Goal: Task Accomplishment & Management: Use online tool/utility

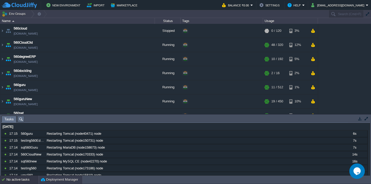
click at [50, 181] on button "Deployment Manager" at bounding box center [59, 180] width 37 height 5
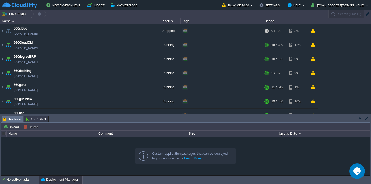
click at [8, 124] on div "Upload [PERSON_NAME] to ..." at bounding box center [185, 127] width 368 height 7
click at [8, 128] on button "Upload" at bounding box center [11, 127] width 17 height 5
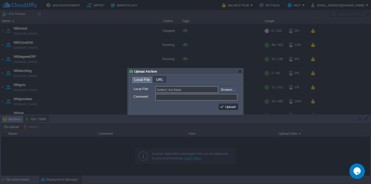
click at [231, 92] on input "file" at bounding box center [204, 90] width 65 height 6
type input "C:\fakepath\guru_source_23_09_25(5.30).war"
type input "guru_source_23_09_25(5.30).war"
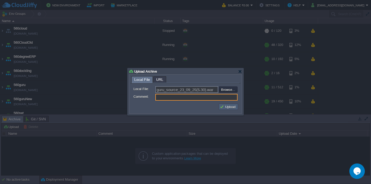
click at [230, 107] on button "Upload" at bounding box center [227, 107] width 17 height 5
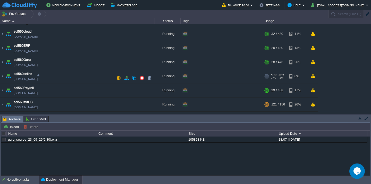
scroll to position [165, 0]
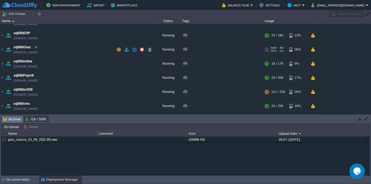
click at [64, 54] on td "sql560Guru [DOMAIN_NAME]" at bounding box center [77, 50] width 154 height 14
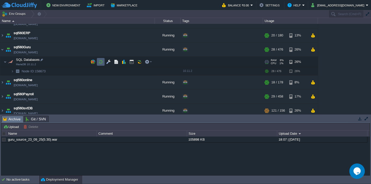
click at [102, 61] on button "button" at bounding box center [100, 62] width 5 height 5
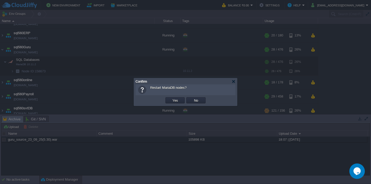
click at [171, 98] on button "Yes" at bounding box center [175, 100] width 9 height 5
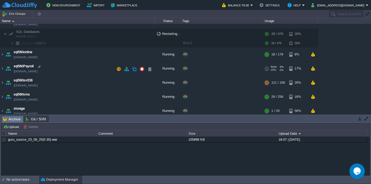
scroll to position [202, 0]
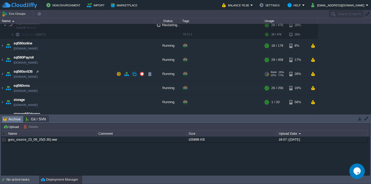
click at [87, 76] on td "sql560svtDB [DOMAIN_NAME]" at bounding box center [77, 74] width 154 height 14
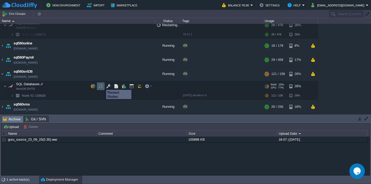
click at [102, 85] on button "button" at bounding box center [100, 86] width 5 height 5
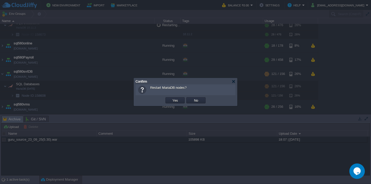
click at [171, 98] on button "Yes" at bounding box center [175, 100] width 9 height 5
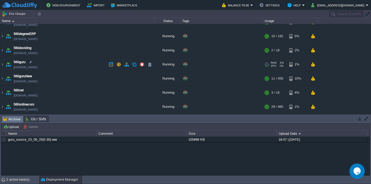
scroll to position [29, 0]
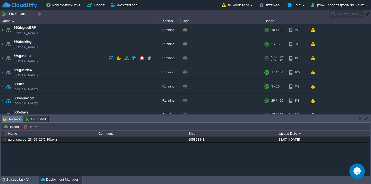
click at [77, 61] on td "560guru [DOMAIN_NAME]" at bounding box center [77, 58] width 154 height 14
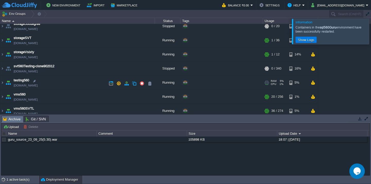
scroll to position [355, 0]
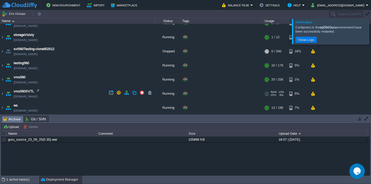
click at [76, 96] on td "vms560SVTL [DOMAIN_NAME]" at bounding box center [77, 94] width 154 height 14
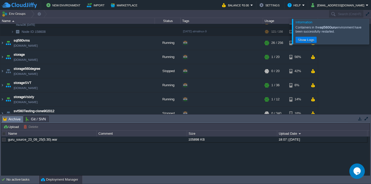
scroll to position [401, 0]
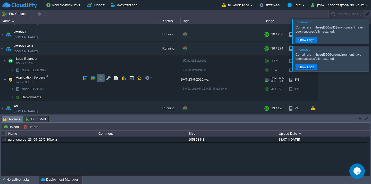
click at [100, 79] on button "button" at bounding box center [100, 78] width 5 height 5
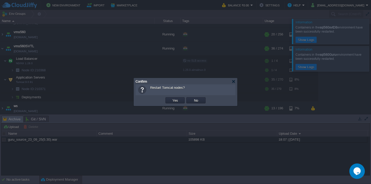
click at [171, 98] on button "Yes" at bounding box center [175, 100] width 9 height 5
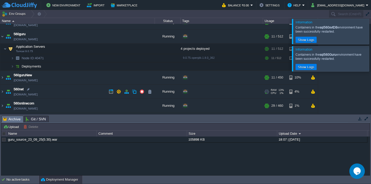
scroll to position [57, 0]
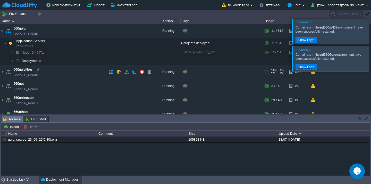
click at [80, 77] on td "560guruNew [DOMAIN_NAME]" at bounding box center [77, 72] width 154 height 14
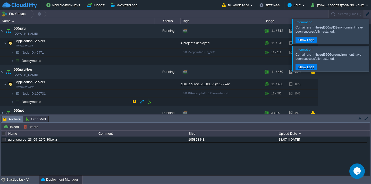
click at [76, 102] on td "Deployments" at bounding box center [77, 102] width 154 height 8
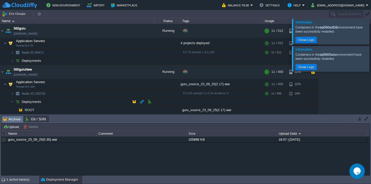
scroll to position [74, 0]
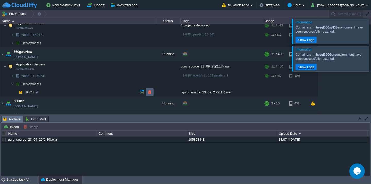
click at [149, 93] on button "button" at bounding box center [149, 92] width 5 height 5
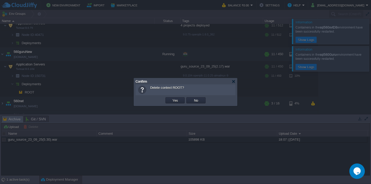
click at [171, 98] on button "Yes" at bounding box center [175, 100] width 9 height 5
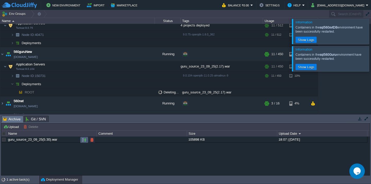
click at [83, 141] on button "button" at bounding box center [84, 140] width 5 height 5
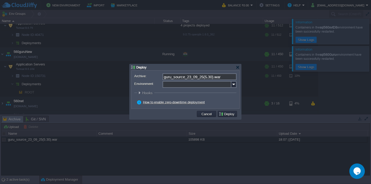
click at [182, 87] on input "Environment:" at bounding box center [196, 84] width 69 height 7
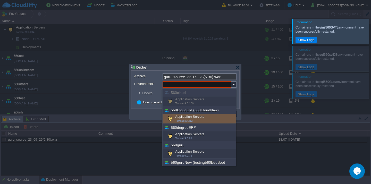
scroll to position [42, 0]
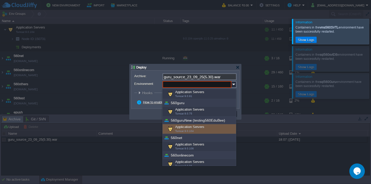
click at [186, 131] on span "Tomcat 9.0.104" at bounding box center [184, 131] width 19 height 3
type input "Application Servers (560guruNew (testing560EduBee))"
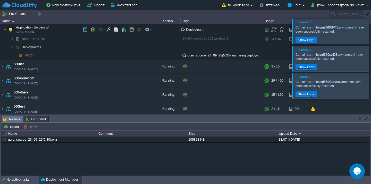
scroll to position [100, 0]
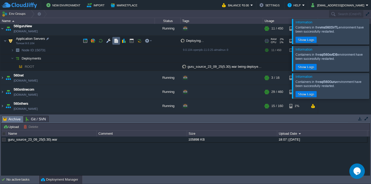
click at [116, 38] on td at bounding box center [116, 41] width 8 height 8
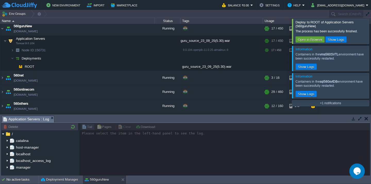
click at [370, 39] on div at bounding box center [377, 31] width 0 height 25
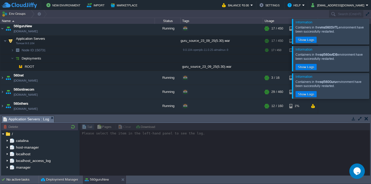
click at [370, 39] on div at bounding box center [377, 31] width 0 height 25
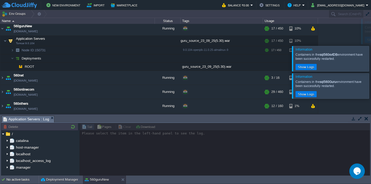
click at [368, 46] on div at bounding box center [368, 58] width 0 height 25
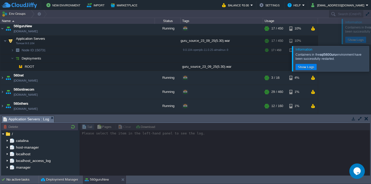
click at [370, 46] on div at bounding box center [377, 58] width 0 height 25
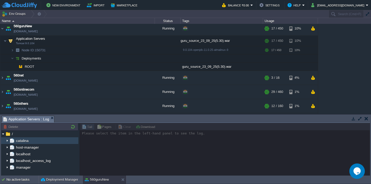
click at [6, 140] on img at bounding box center [7, 141] width 4 height 7
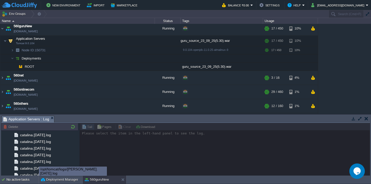
scroll to position [611, 0]
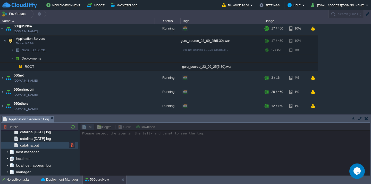
click at [47, 146] on div "catalina.out" at bounding box center [39, 145] width 77 height 7
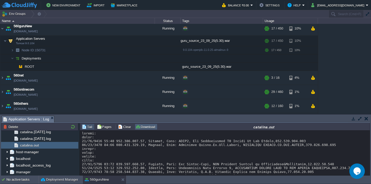
scroll to position [3294, 0]
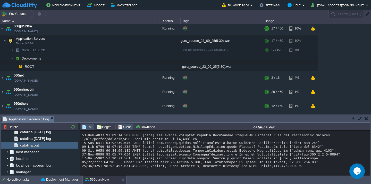
click at [121, 129] on button "Clear" at bounding box center [125, 127] width 14 height 5
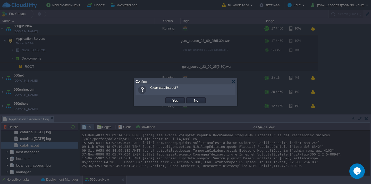
click at [171, 98] on button "Yes" at bounding box center [175, 100] width 9 height 5
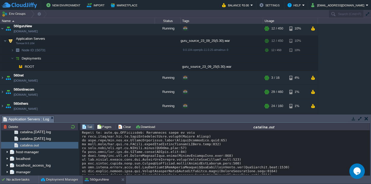
scroll to position [0, 0]
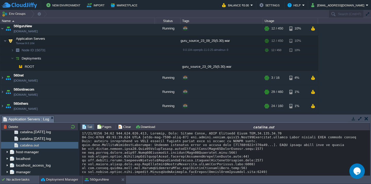
click at [67, 179] on button "Deployment Manager" at bounding box center [59, 180] width 37 height 5
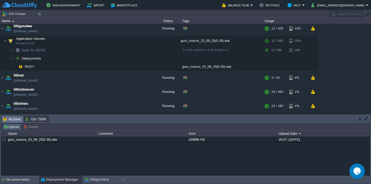
click at [11, 127] on button "Upload" at bounding box center [11, 127] width 17 height 5
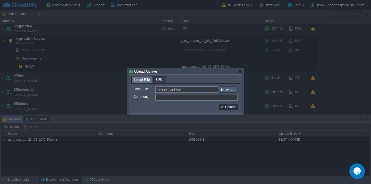
click at [232, 89] on input "file" at bounding box center [204, 90] width 65 height 6
type input "C:\fakepath\HRMS_23-09-2025-18_15.war"
type input "HRMS_23-09-2025-18_15.war"
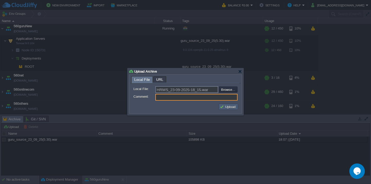
click at [223, 109] on button "Upload" at bounding box center [227, 107] width 17 height 5
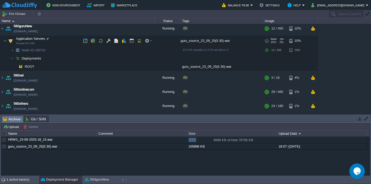
click at [66, 43] on td "Application Servers Tomcat 9.0.104" at bounding box center [77, 41] width 154 height 11
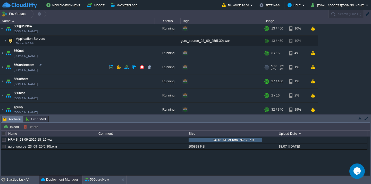
click at [68, 66] on td "560onlinecom [DOMAIN_NAME]" at bounding box center [77, 67] width 154 height 14
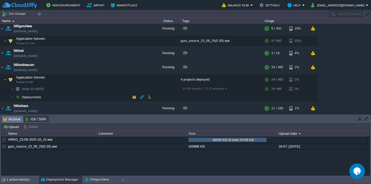
click at [62, 96] on td "Deployments" at bounding box center [77, 97] width 154 height 8
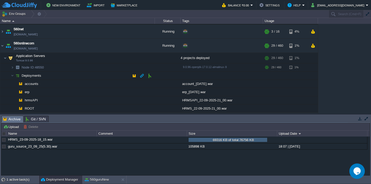
scroll to position [145, 0]
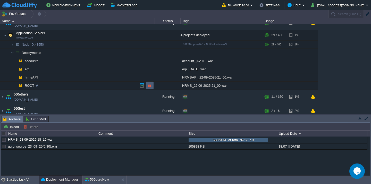
click at [149, 88] on td at bounding box center [150, 86] width 8 height 8
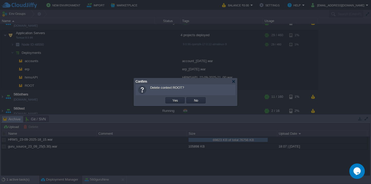
click at [171, 98] on button "Yes" at bounding box center [175, 100] width 9 height 5
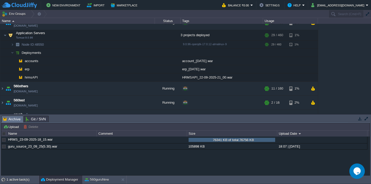
scroll to position [0, 0]
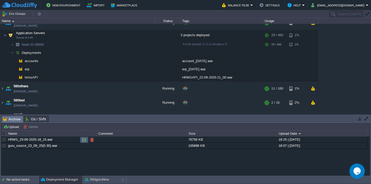
click at [83, 141] on button "button" at bounding box center [84, 140] width 5 height 5
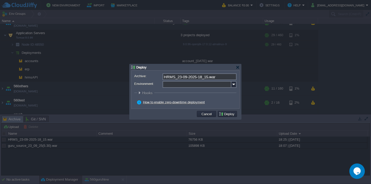
click at [191, 87] on input "Environment:" at bounding box center [196, 84] width 69 height 7
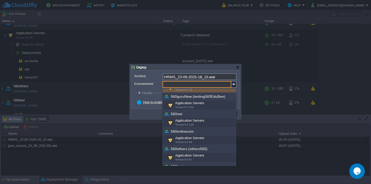
scroll to position [66, 0]
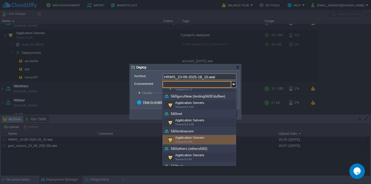
click at [189, 140] on div "Application Servers Tomcat 9.0.96" at bounding box center [198, 140] width 73 height 10
type input "Application Servers (560onlinecom)"
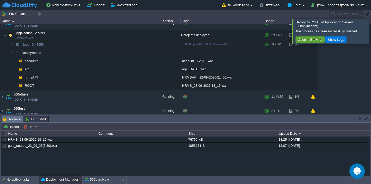
click at [370, 25] on div at bounding box center [377, 31] width 0 height 25
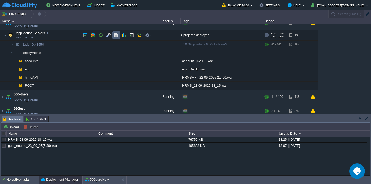
click at [115, 37] on button "button" at bounding box center [116, 35] width 5 height 5
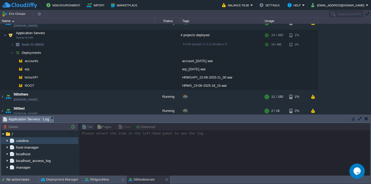
click at [7, 142] on img at bounding box center [7, 141] width 4 height 7
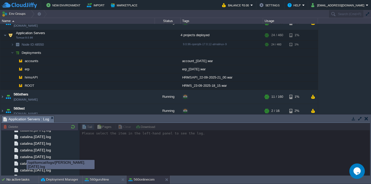
scroll to position [611, 0]
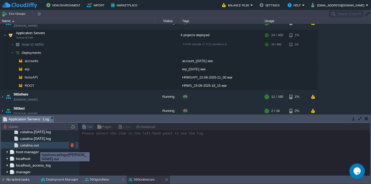
click at [38, 147] on span "catalina.out" at bounding box center [29, 145] width 21 height 5
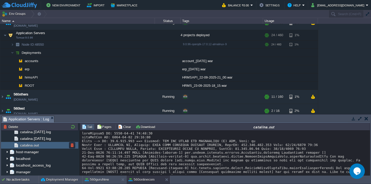
scroll to position [8651, 0]
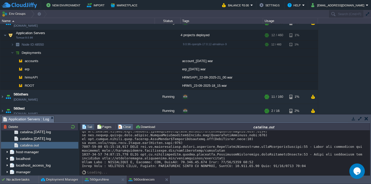
click at [127, 127] on button "Clear" at bounding box center [125, 127] width 14 height 5
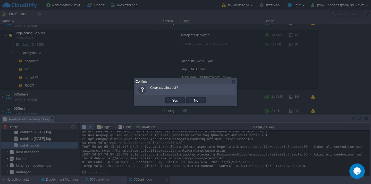
click at [171, 98] on button "Yes" at bounding box center [175, 100] width 9 height 5
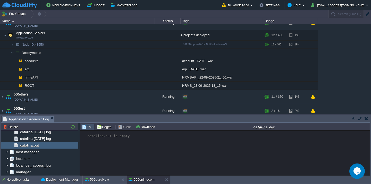
scroll to position [0, 0]
